Goal: Task Accomplishment & Management: Manage account settings

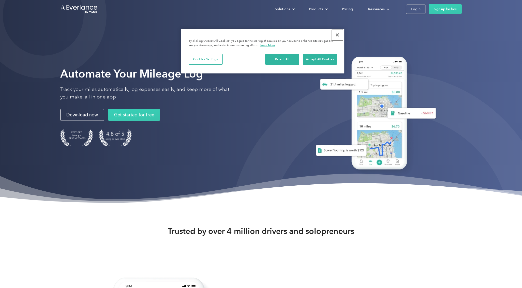
click at [336, 35] on button "Close" at bounding box center [337, 34] width 11 height 11
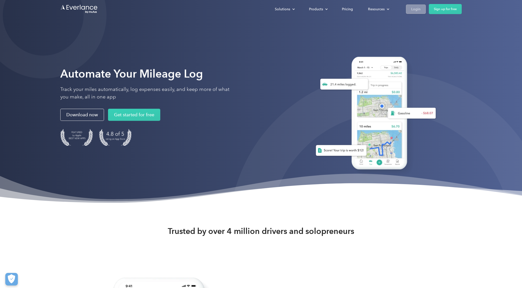
click at [418, 10] on div "Login" at bounding box center [415, 9] width 9 height 6
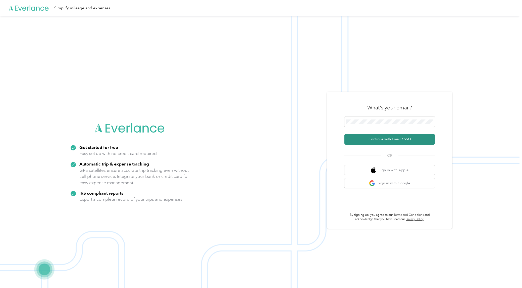
click at [369, 139] on button "Continue with Email / SSO" at bounding box center [389, 139] width 90 height 11
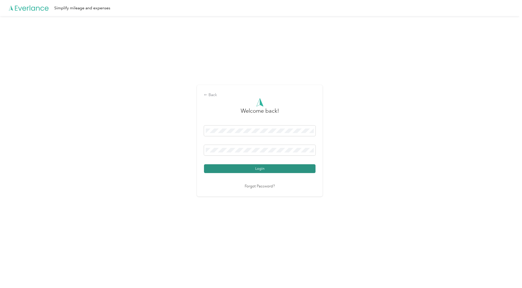
click at [244, 168] on button "Login" at bounding box center [260, 168] width 112 height 9
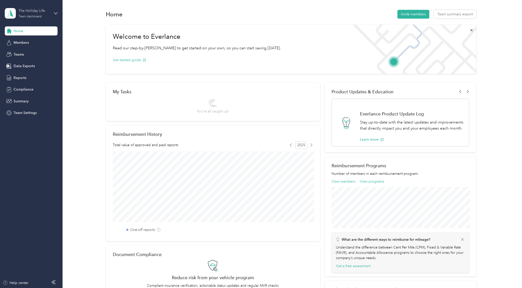
click at [37, 18] on div "Team dashboard" at bounding box center [30, 16] width 23 height 3
click at [40, 53] on div "Personal dashboard" at bounding box center [71, 52] width 127 height 9
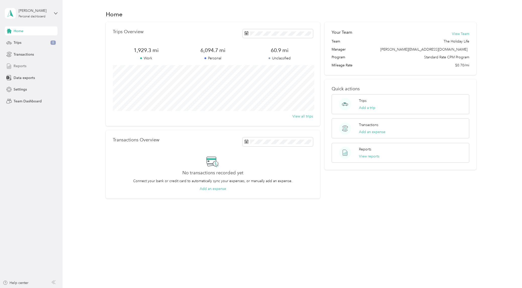
click at [22, 65] on span "Reports" at bounding box center [20, 65] width 13 height 5
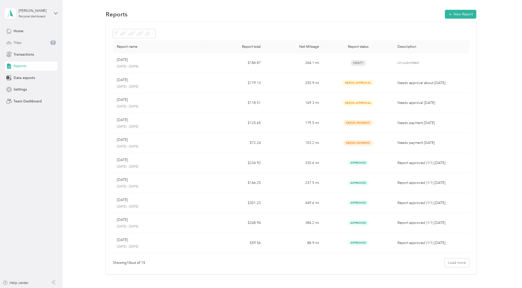
click at [30, 43] on div "Trips 8" at bounding box center [31, 42] width 53 height 9
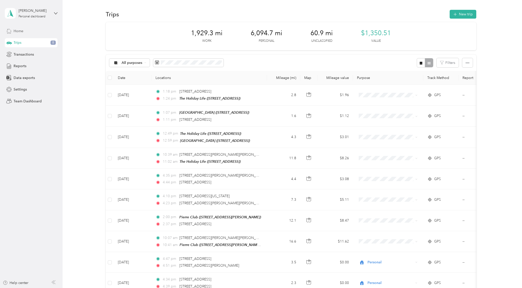
click at [23, 32] on span "Home" at bounding box center [19, 30] width 10 height 5
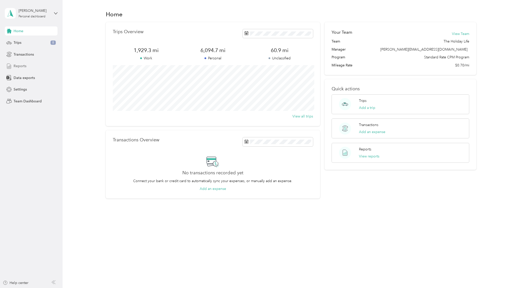
click at [19, 62] on div "Reports" at bounding box center [31, 66] width 53 height 9
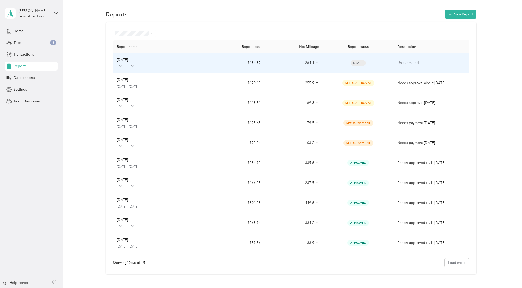
click at [287, 61] on td "264.1 mi" at bounding box center [294, 63] width 59 height 20
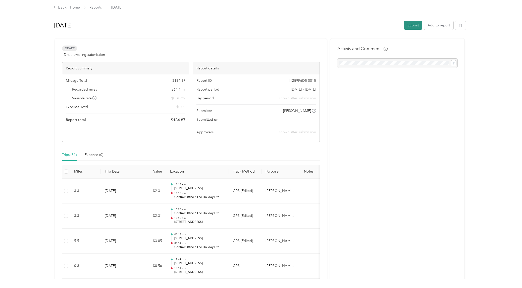
click at [415, 23] on button "Submit" at bounding box center [413, 25] width 18 height 9
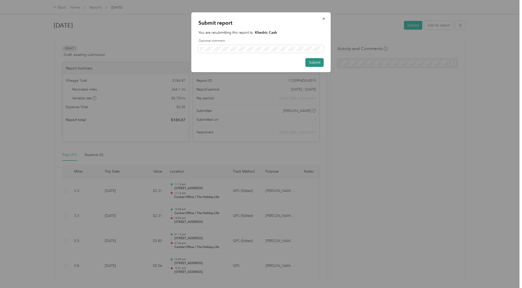
click at [312, 63] on button "Submit" at bounding box center [314, 62] width 18 height 9
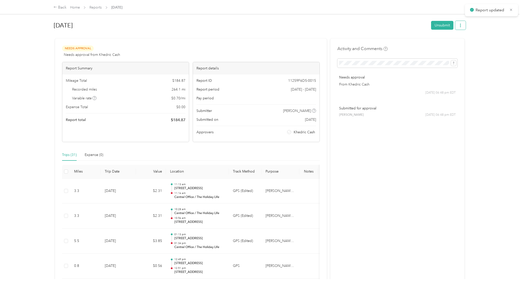
click at [463, 28] on button "button" at bounding box center [460, 25] width 11 height 9
click at [454, 43] on span "Download" at bounding box center [448, 43] width 17 height 5
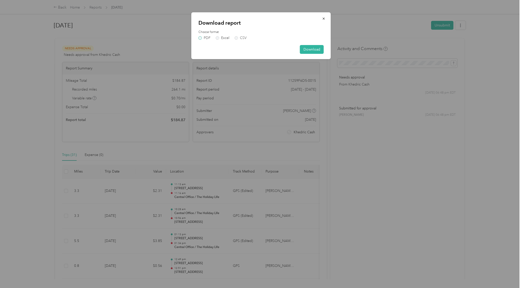
click at [200, 37] on label "PDF" at bounding box center [204, 38] width 12 height 4
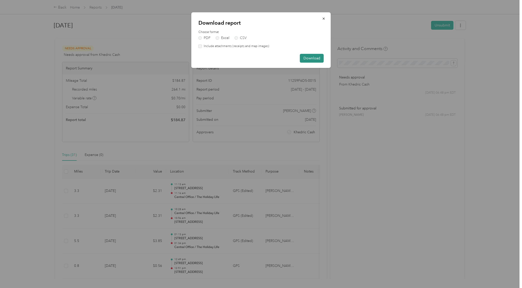
click at [310, 57] on button "Download" at bounding box center [312, 58] width 24 height 9
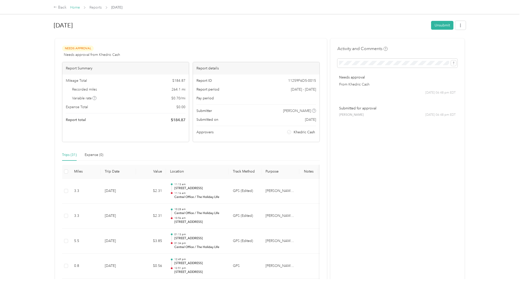
click at [77, 7] on link "Home" at bounding box center [75, 7] width 10 height 4
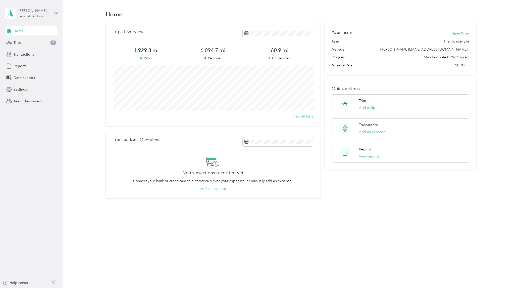
click at [47, 13] on div "[PERSON_NAME]" at bounding box center [34, 10] width 31 height 5
click at [35, 40] on div "Team dashboard" at bounding box center [22, 40] width 27 height 5
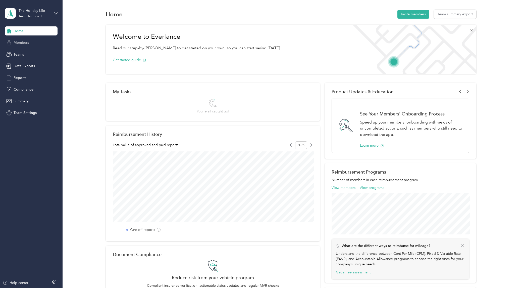
click at [27, 46] on div "Members" at bounding box center [31, 42] width 53 height 9
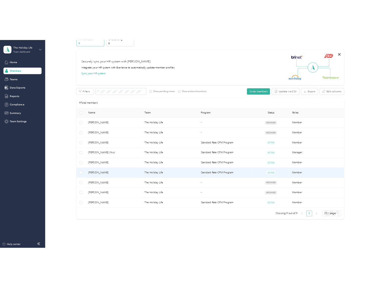
scroll to position [27, 0]
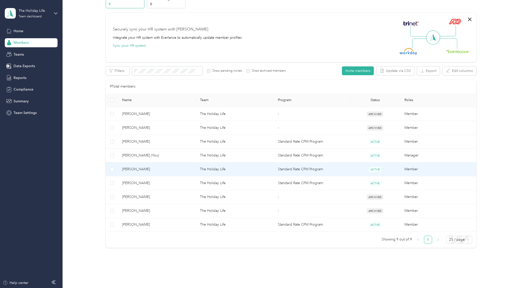
click at [166, 167] on span "[PERSON_NAME]" at bounding box center [157, 169] width 70 height 6
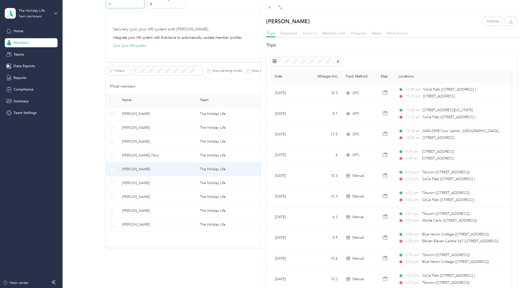
click at [308, 33] on span "Reports" at bounding box center [310, 33] width 14 height 5
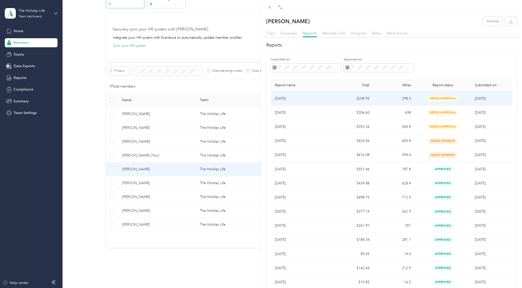
click at [357, 98] on td "$208.95" at bounding box center [353, 98] width 42 height 14
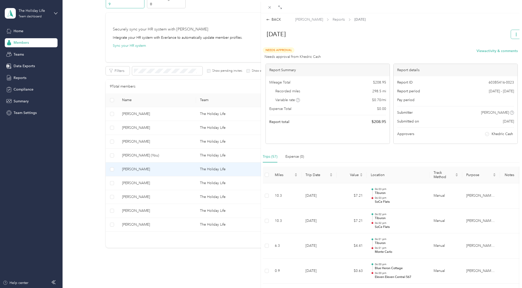
click at [514, 36] on button "button" at bounding box center [516, 34] width 11 height 9
click at [504, 55] on span "Download" at bounding box center [502, 57] width 17 height 5
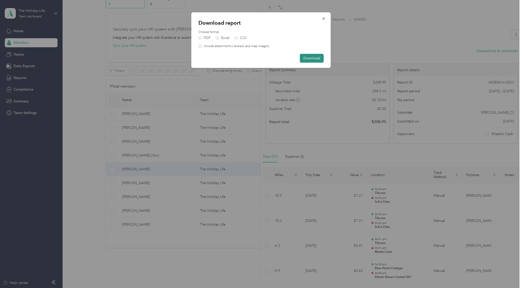
click at [309, 59] on button "Download" at bounding box center [312, 58] width 24 height 9
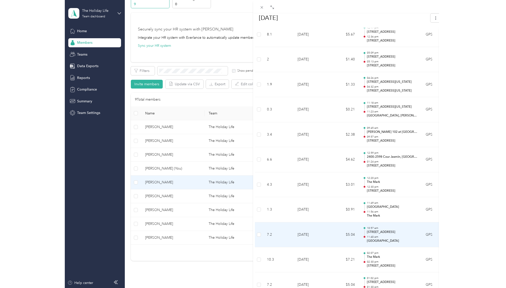
scroll to position [1176, 0]
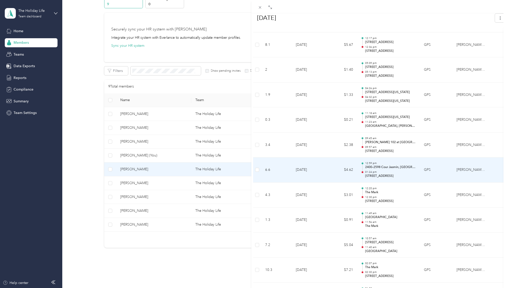
click at [413, 169] on p "2400–2598 Cour Jasmin, [GEOGRAPHIC_DATA], [GEOGRAPHIC_DATA]" at bounding box center [390, 167] width 51 height 5
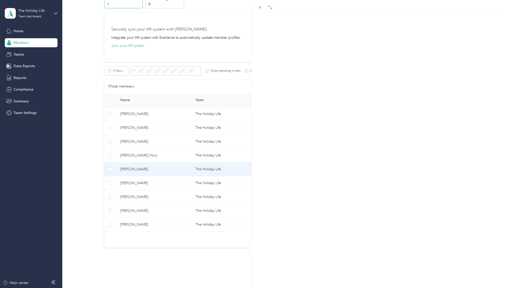
scroll to position [0, 0]
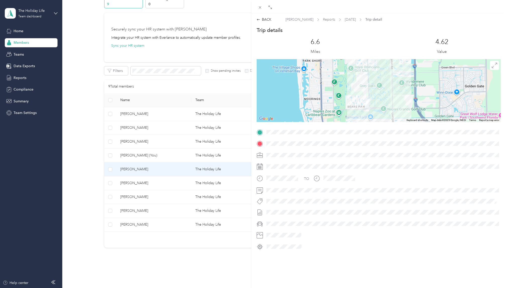
drag, startPoint x: 367, startPoint y: 104, endPoint x: 368, endPoint y: 100, distance: 3.4
click at [368, 122] on div at bounding box center [379, 90] width 244 height 63
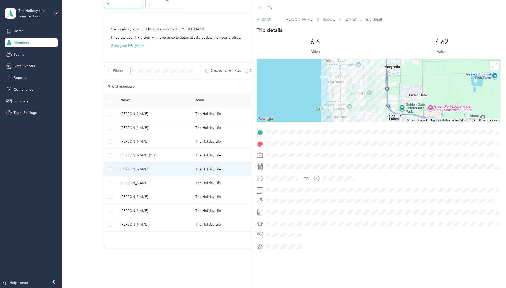
click at [269, 19] on div "BACK" at bounding box center [264, 19] width 15 height 5
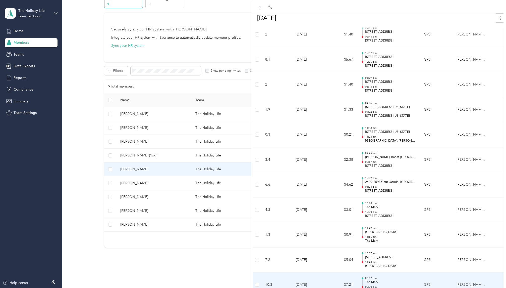
scroll to position [1156, 0]
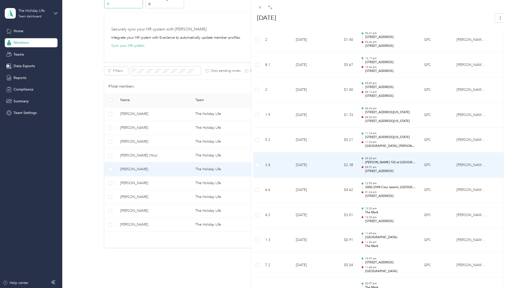
click at [411, 165] on p "09:57 am" at bounding box center [390, 167] width 51 height 4
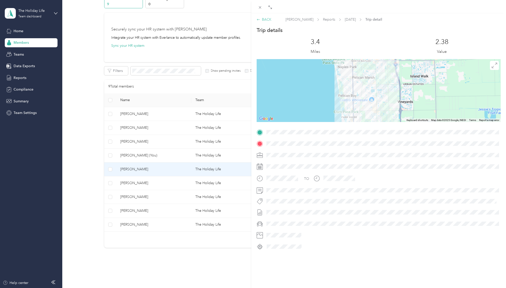
click at [270, 19] on div "BACK" at bounding box center [264, 19] width 15 height 5
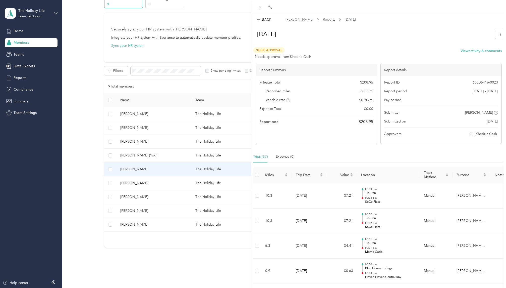
click at [22, 30] on div "BACK [PERSON_NAME] Reports [DATE] [DATE] Needs Approval Needs approval from Khe…" at bounding box center [253, 144] width 506 height 288
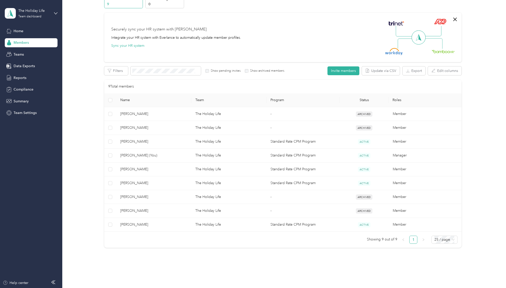
click at [18, 31] on div at bounding box center [253, 144] width 506 height 288
click at [20, 33] on span "Home" at bounding box center [19, 30] width 10 height 5
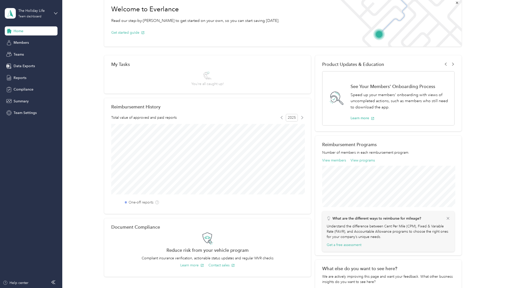
click at [59, 14] on aside "The Holiday Life Team dashboard Home Members Teams Data Exports Reports Complia…" at bounding box center [31, 144] width 62 height 288
click at [52, 14] on div "The Holiday Life Team dashboard" at bounding box center [31, 14] width 53 height 18
click at [34, 53] on div "Personal dashboard" at bounding box center [25, 52] width 32 height 5
